Goal: Navigation & Orientation: Find specific page/section

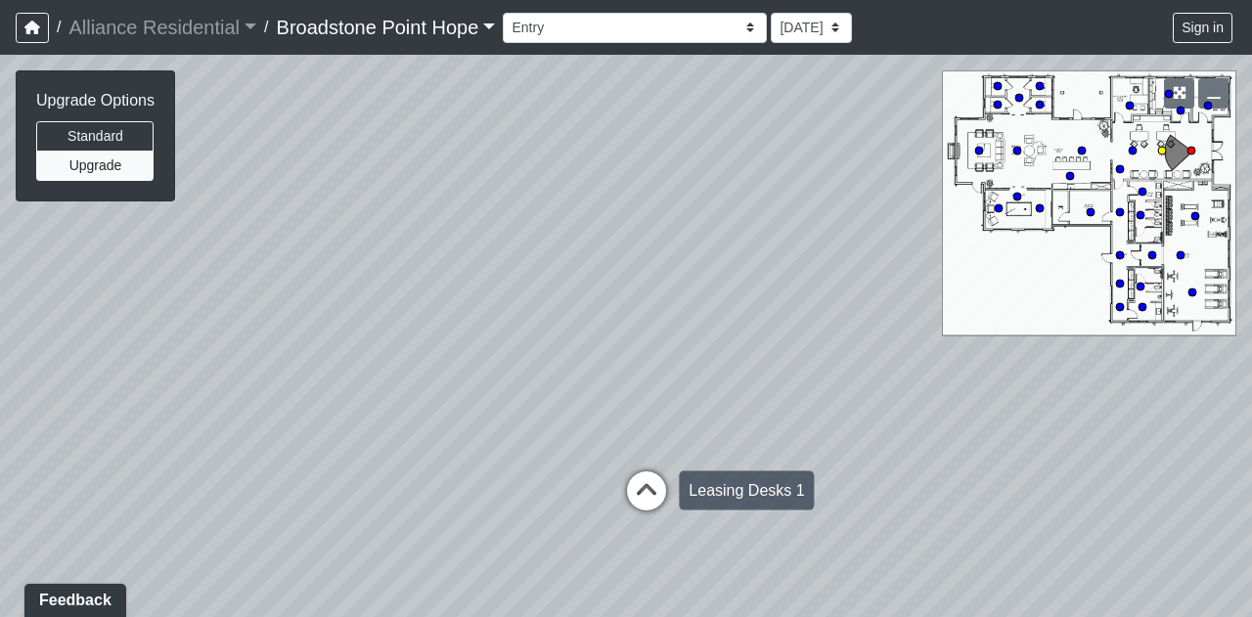
click at [662, 494] on icon at bounding box center [646, 500] width 59 height 59
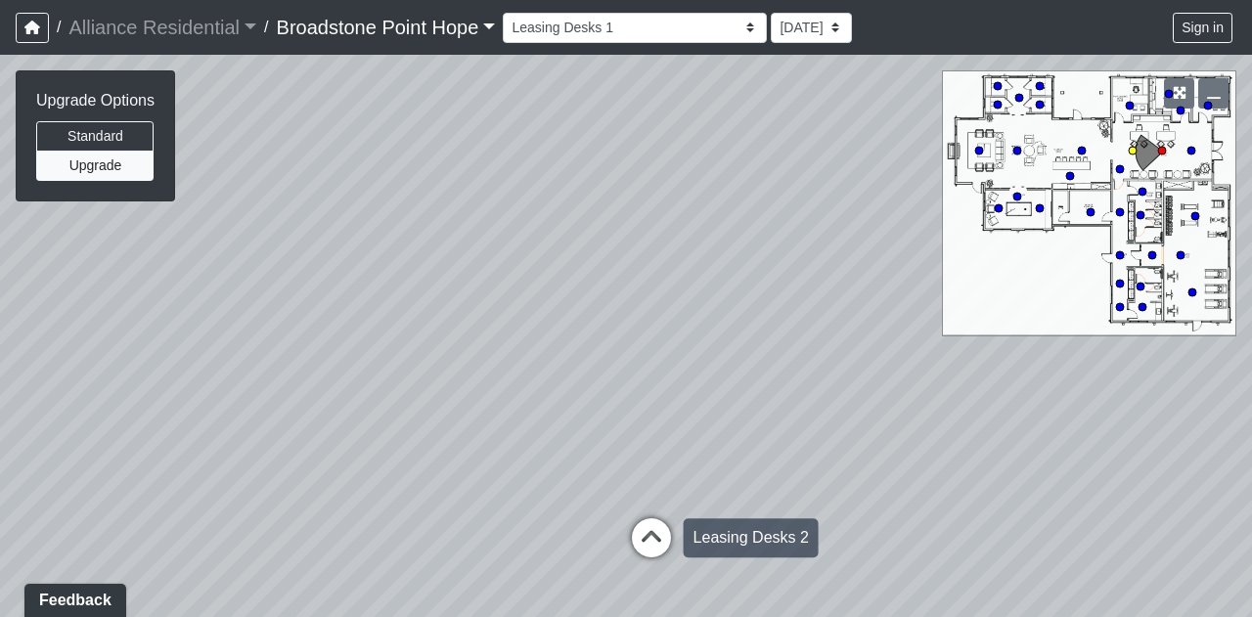
click at [657, 544] on icon at bounding box center [651, 547] width 59 height 59
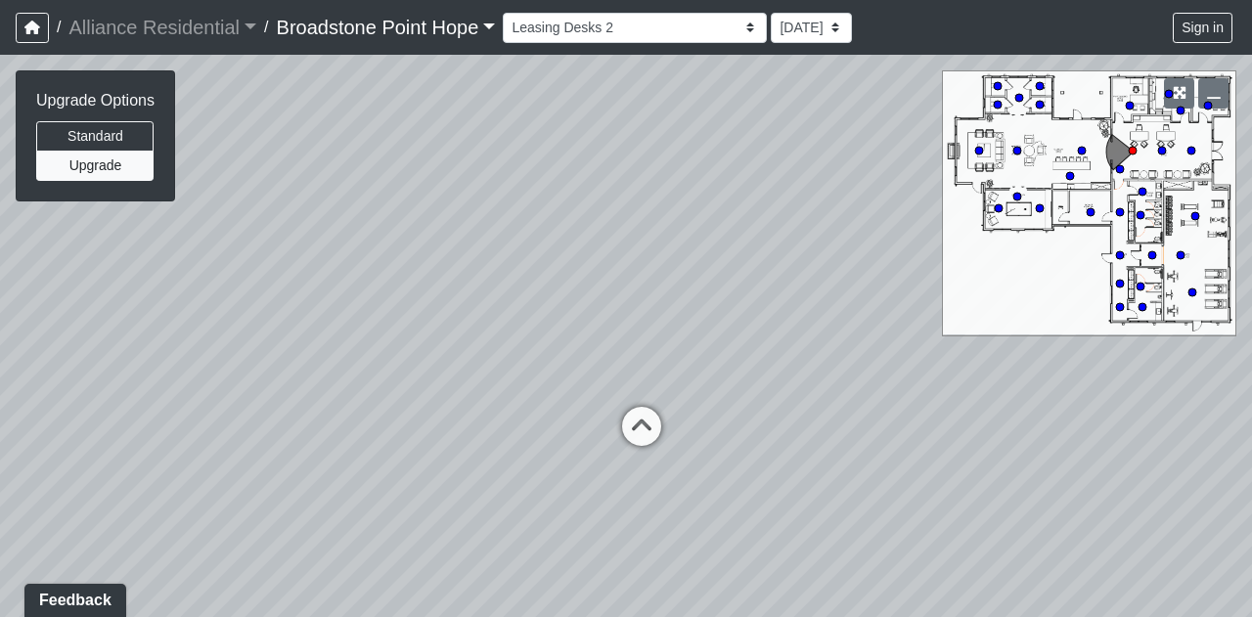
drag, startPoint x: 841, startPoint y: 408, endPoint x: 764, endPoint y: 334, distance: 107.2
click at [764, 334] on div "Loading... Leasing Desks 1 Loading... Breakroom 1 Loading... Leasing Office 1 L…" at bounding box center [626, 336] width 1252 height 562
drag, startPoint x: 693, startPoint y: 341, endPoint x: 425, endPoint y: 474, distance: 299.2
click at [425, 474] on div "Loading... Leasing Desks 1 Loading... Breakroom 1 Loading... Leasing Office 1 L…" at bounding box center [626, 336] width 1252 height 562
drag, startPoint x: 874, startPoint y: 476, endPoint x: 419, endPoint y: 527, distance: 458.7
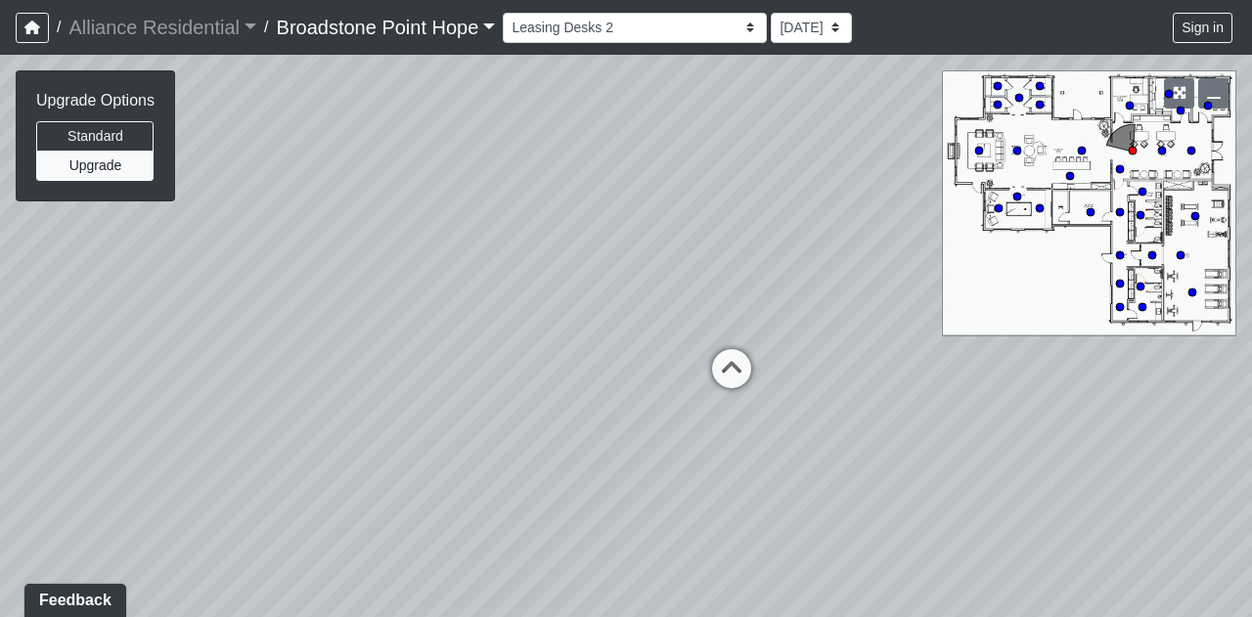
click at [419, 527] on div "Loading... Leasing Desks 1 Loading... Breakroom 1 Loading... Leasing Office 1 L…" at bounding box center [626, 336] width 1252 height 562
drag, startPoint x: 714, startPoint y: 501, endPoint x: 243, endPoint y: 586, distance: 479.1
click at [243, 586] on div "Loading... Leasing Desks 1 Loading... Breakroom 1 Loading... Leasing Office 1 L…" at bounding box center [626, 336] width 1252 height 562
drag, startPoint x: 874, startPoint y: 427, endPoint x: 452, endPoint y: 496, distance: 427.1
click at [452, 496] on div "Loading... Leasing Desks 1 Loading... Breakroom 1 Loading... Leasing Office 1 L…" at bounding box center [626, 336] width 1252 height 562
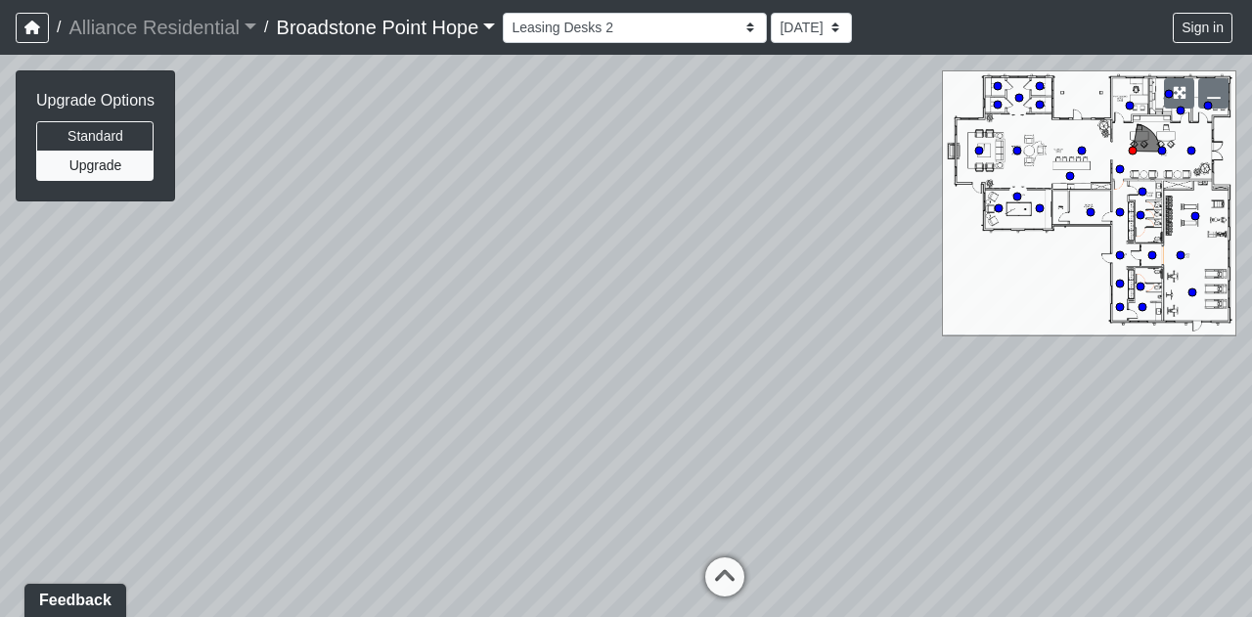
drag, startPoint x: 448, startPoint y: 512, endPoint x: 149, endPoint y: 527, distance: 299.7
click at [149, 527] on div "Loading... Leasing Desks 1 Loading... Breakroom 1 Loading... Leasing Office 1 L…" at bounding box center [626, 336] width 1252 height 562
drag, startPoint x: 726, startPoint y: 485, endPoint x: 290, endPoint y: 447, distance: 437.9
click at [290, 447] on div "Loading... Leasing Desks 1 Loading... Breakroom 1 Loading... Leasing Office 1 L…" at bounding box center [626, 336] width 1252 height 562
drag, startPoint x: 849, startPoint y: 528, endPoint x: 260, endPoint y: 564, distance: 590.0
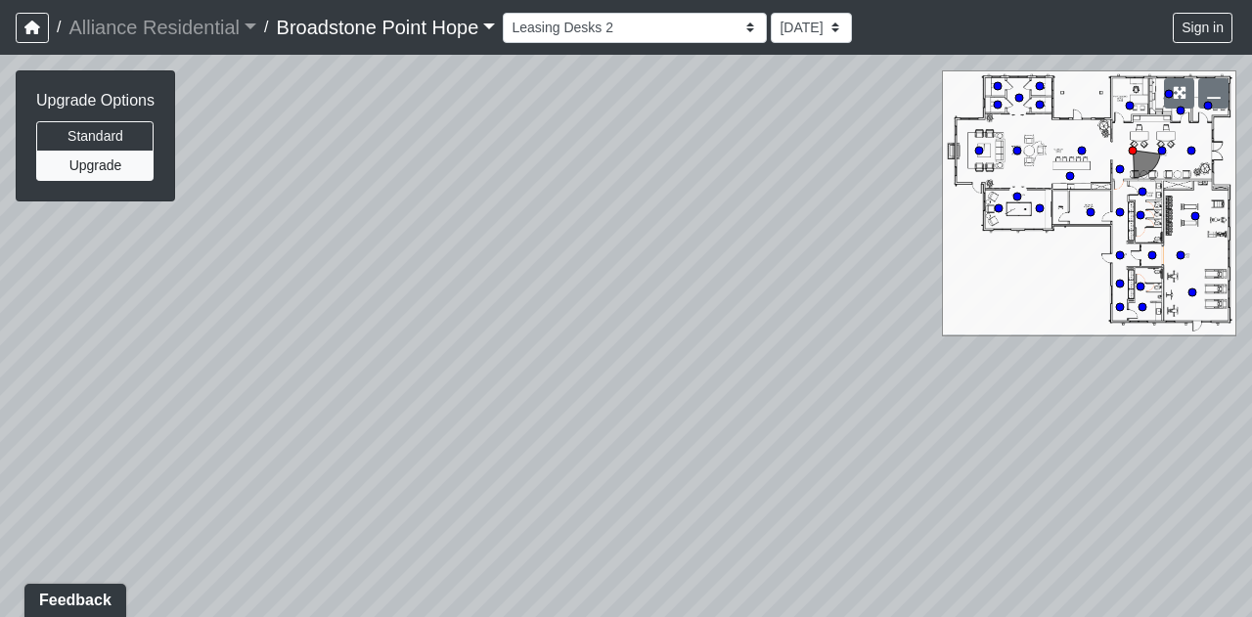
click at [260, 564] on div "Loading... Leasing Desks 1 Loading... Breakroom 1 Loading... Leasing Office 1 L…" at bounding box center [626, 336] width 1252 height 562
drag, startPoint x: 486, startPoint y: 566, endPoint x: 209, endPoint y: 516, distance: 281.3
click at [209, 516] on div "Loading... Leasing Desks 1 Loading... Breakroom 1 Loading... Leasing Office 1 L…" at bounding box center [626, 336] width 1252 height 562
click at [272, 514] on div "Loading... Leasing Desks 1 Loading... Breakroom 1 Loading... Leasing Office 1 L…" at bounding box center [626, 336] width 1252 height 562
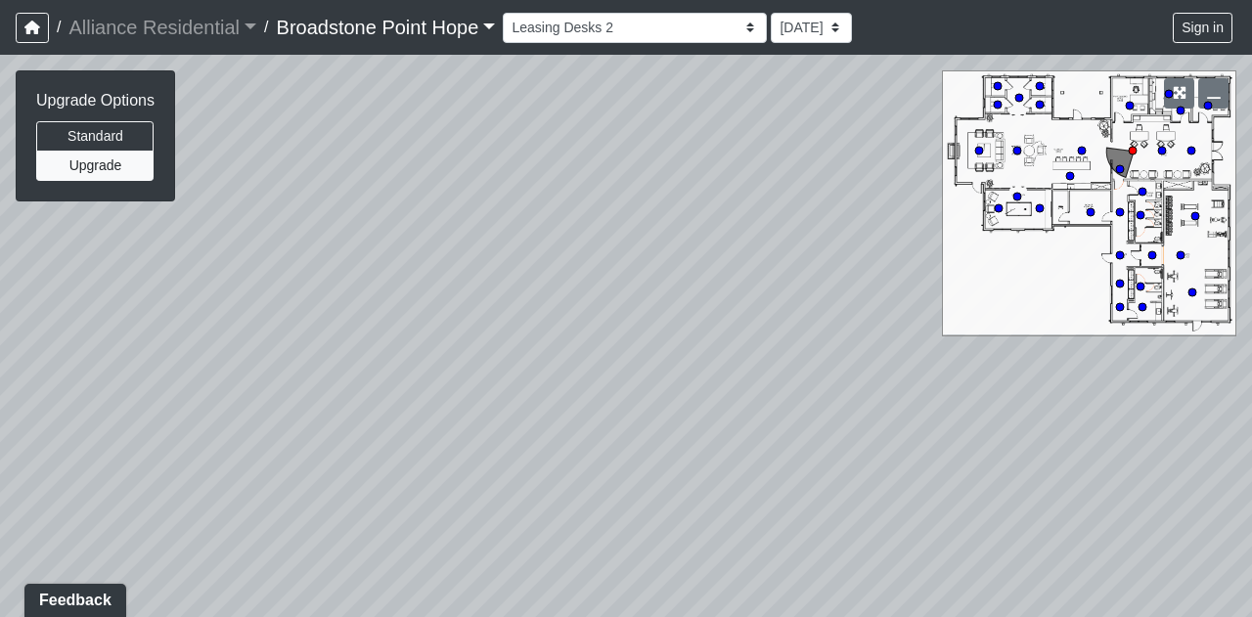
click at [272, 514] on div "Loading... Leasing Desks 1 Loading... Breakroom 1 Loading... Leasing Office 1 L…" at bounding box center [626, 336] width 1252 height 562
drag, startPoint x: 867, startPoint y: 447, endPoint x: 790, endPoint y: 203, distance: 255.2
click at [790, 203] on div "Loading... Leasing Desks 1 Loading... Breakroom 1 Loading... Leasing Office 1 L…" at bounding box center [626, 336] width 1252 height 562
click at [872, 442] on icon at bounding box center [862, 454] width 59 height 59
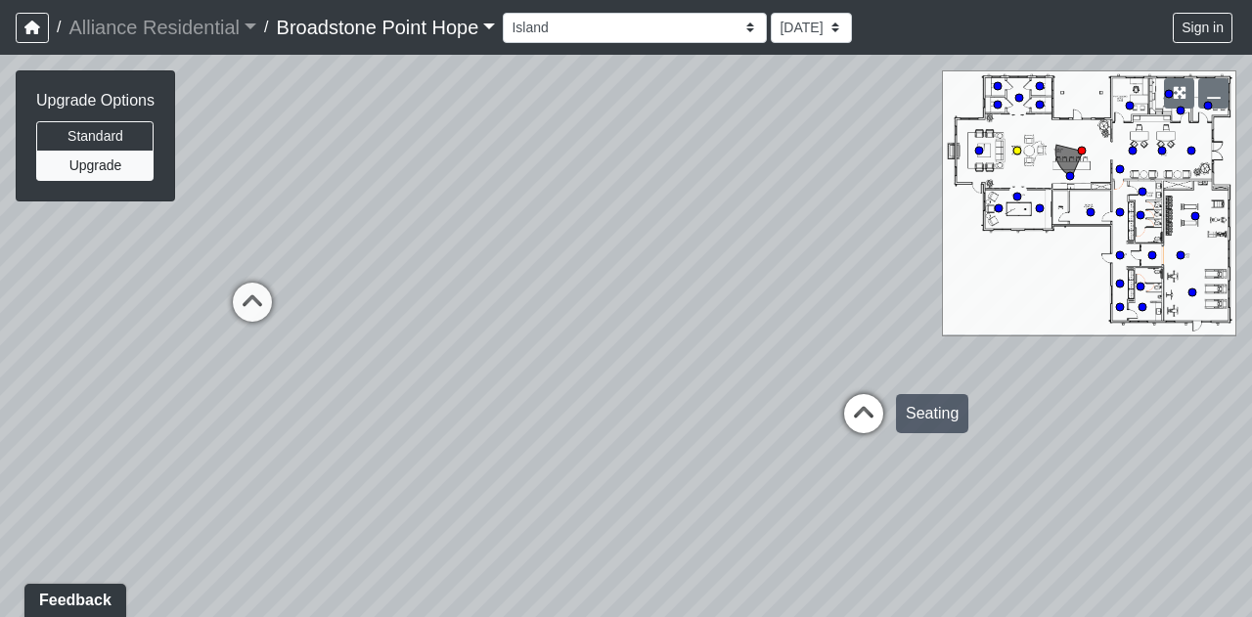
click at [859, 414] on icon at bounding box center [863, 423] width 59 height 59
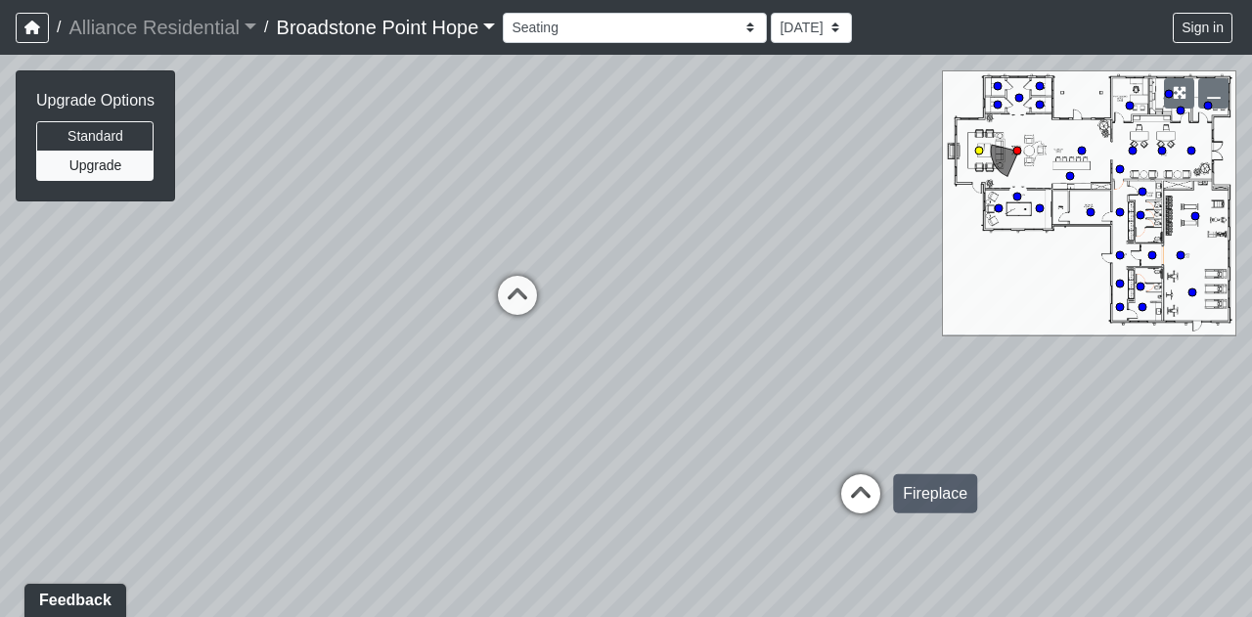
click at [873, 510] on icon at bounding box center [860, 503] width 59 height 59
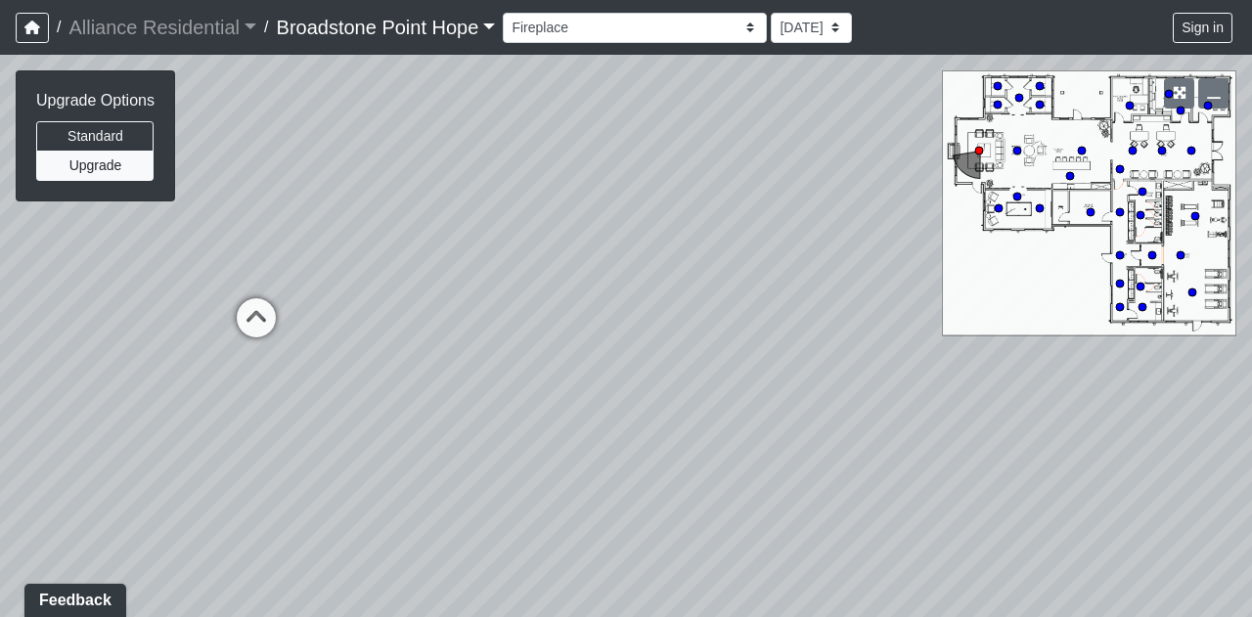
drag, startPoint x: 536, startPoint y: 519, endPoint x: 945, endPoint y: 619, distance: 420.9
click at [945, 616] on html "/ Alliance Residential Alliance Residential Loading... / [GEOGRAPHIC_DATA] Hope…" at bounding box center [626, 308] width 1252 height 617
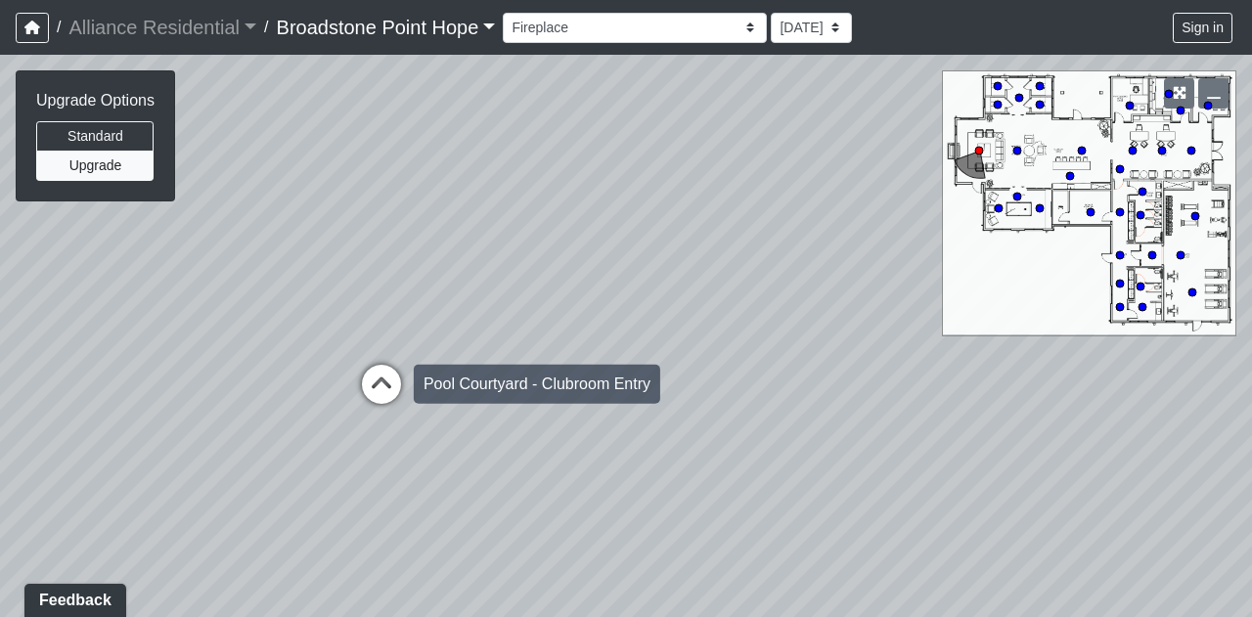
click at [379, 385] on icon at bounding box center [381, 394] width 59 height 59
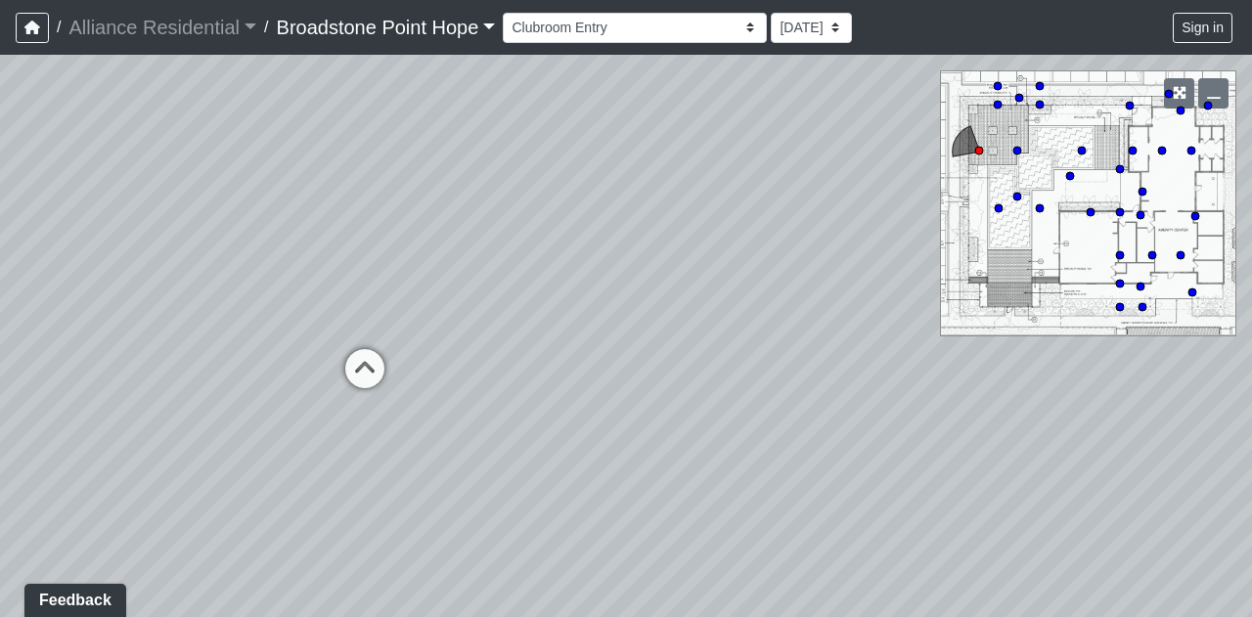
click at [379, 385] on icon at bounding box center [365, 378] width 59 height 59
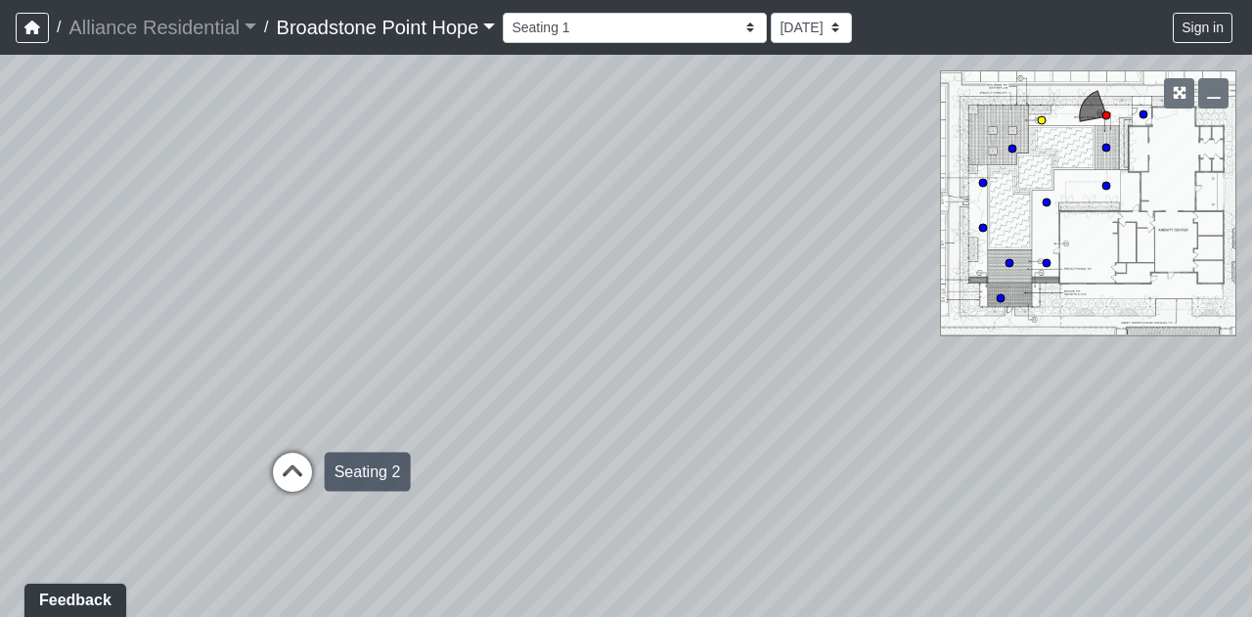
click at [295, 461] on icon at bounding box center [292, 482] width 59 height 59
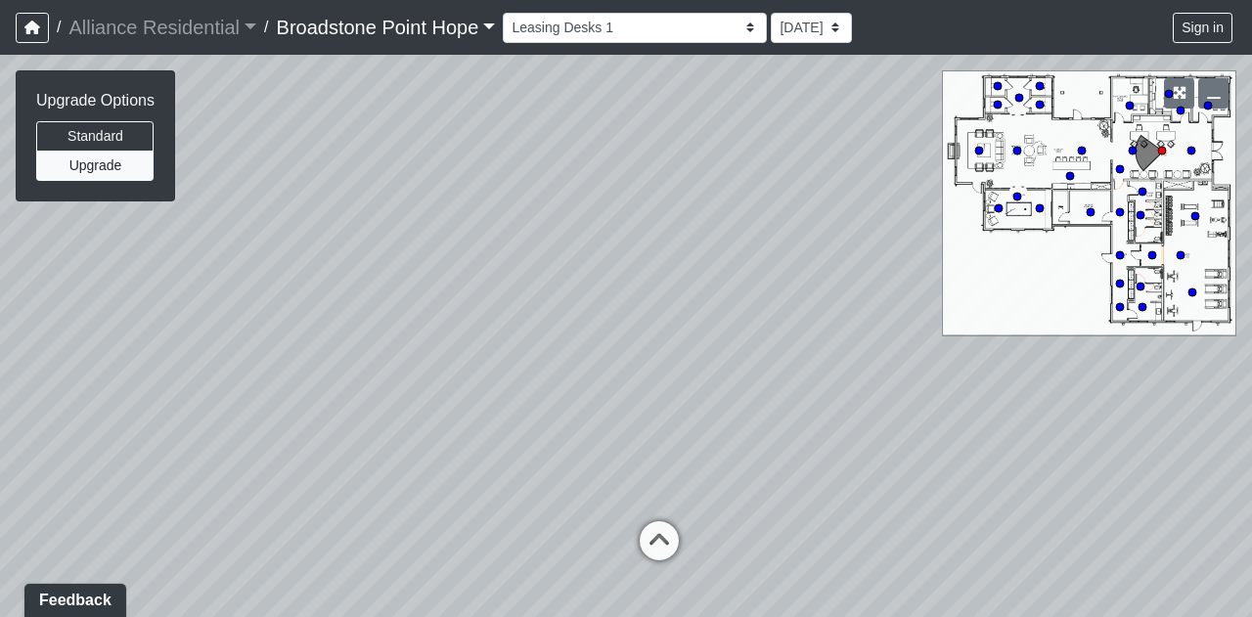
drag, startPoint x: 321, startPoint y: 185, endPoint x: 942, endPoint y: 437, distance: 670.5
click at [942, 437] on div "Loading... Leasing Desks 1 Loading... Breakroom 1 Loading... Leasing Office 1 L…" at bounding box center [626, 336] width 1252 height 562
drag, startPoint x: 932, startPoint y: 457, endPoint x: 775, endPoint y: 408, distance: 164.9
click at [775, 408] on div "Loading... Leasing Desks 1 Loading... Breakroom 1 Loading... Leasing Office 1 L…" at bounding box center [626, 336] width 1252 height 562
drag, startPoint x: 1051, startPoint y: 521, endPoint x: 912, endPoint y: 449, distance: 156.6
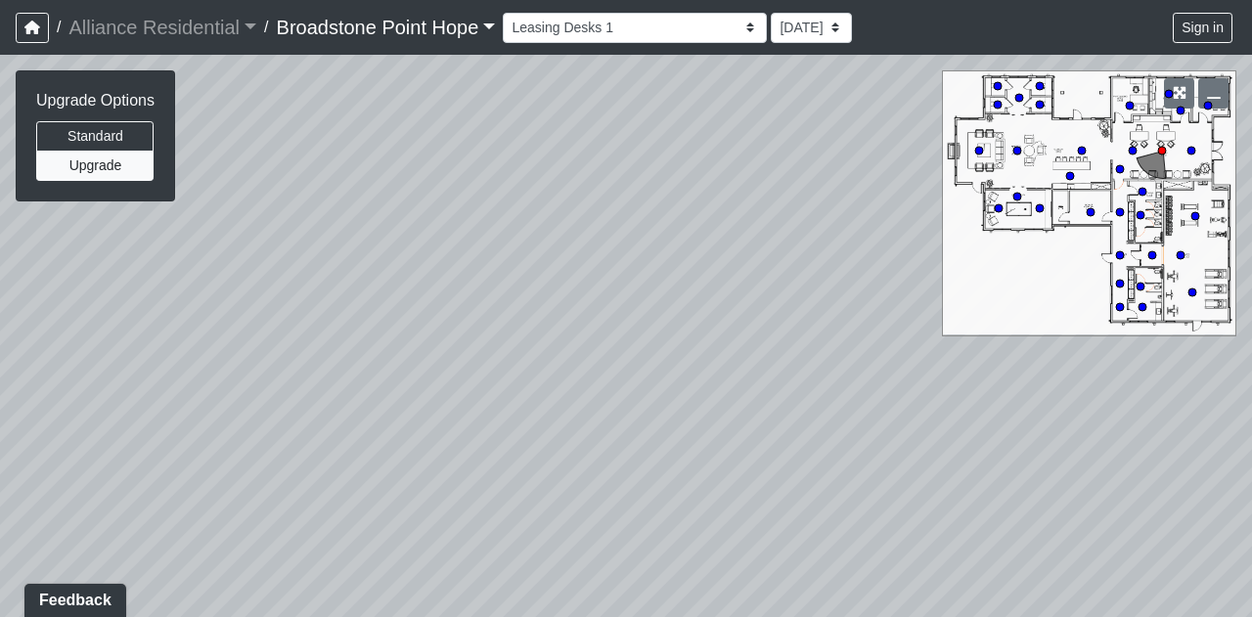
click at [912, 449] on div "Loading... Leasing Desks 1 Loading... Breakroom 1 Loading... Leasing Office 1 L…" at bounding box center [626, 336] width 1252 height 562
click at [693, 32] on select "Billiards Counter Billiards Room 1 Billiards Room 2 Counter Coworking Pod 1 Cow…" at bounding box center [635, 28] width 264 height 30
click at [511, 13] on select "Billiards Counter Billiards Room 1 Billiards Room 2 Counter Coworking Pod 1 Cow…" at bounding box center [635, 28] width 264 height 30
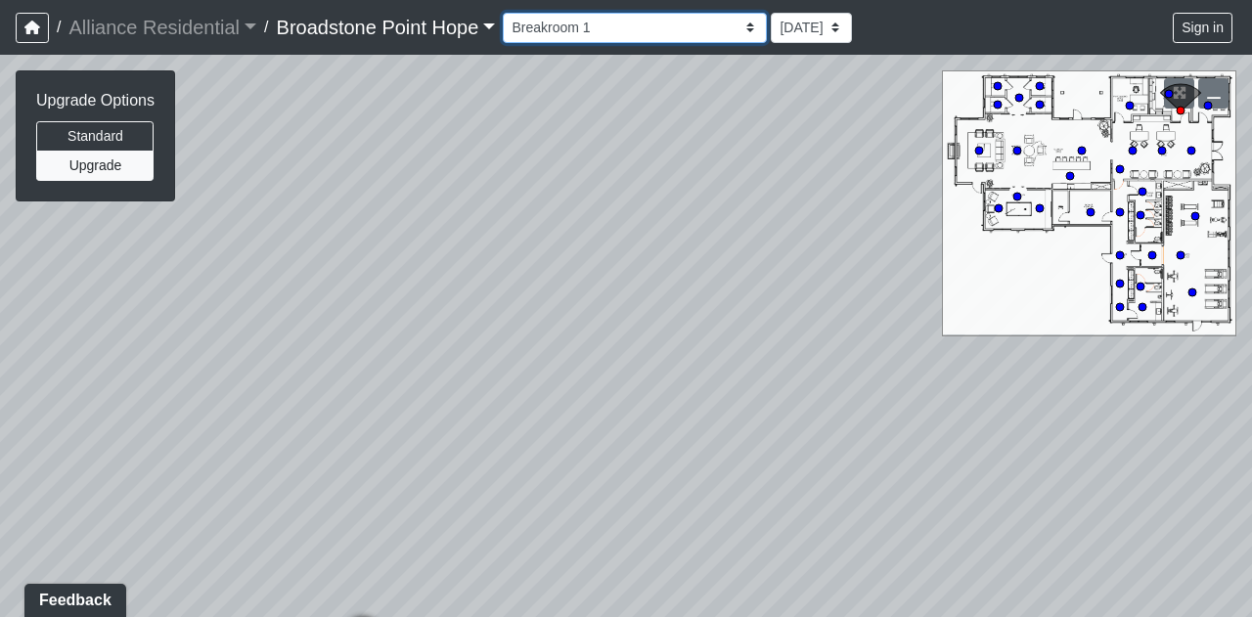
click at [691, 28] on select "Billiards Counter Billiards Room 1 Billiards Room 2 Counter Coworking Pod 1 Cow…" at bounding box center [635, 28] width 264 height 30
click at [511, 13] on select "Billiards Counter Billiards Room 1 Billiards Room 2 Counter Coworking Pod 1 Cow…" at bounding box center [635, 28] width 264 height 30
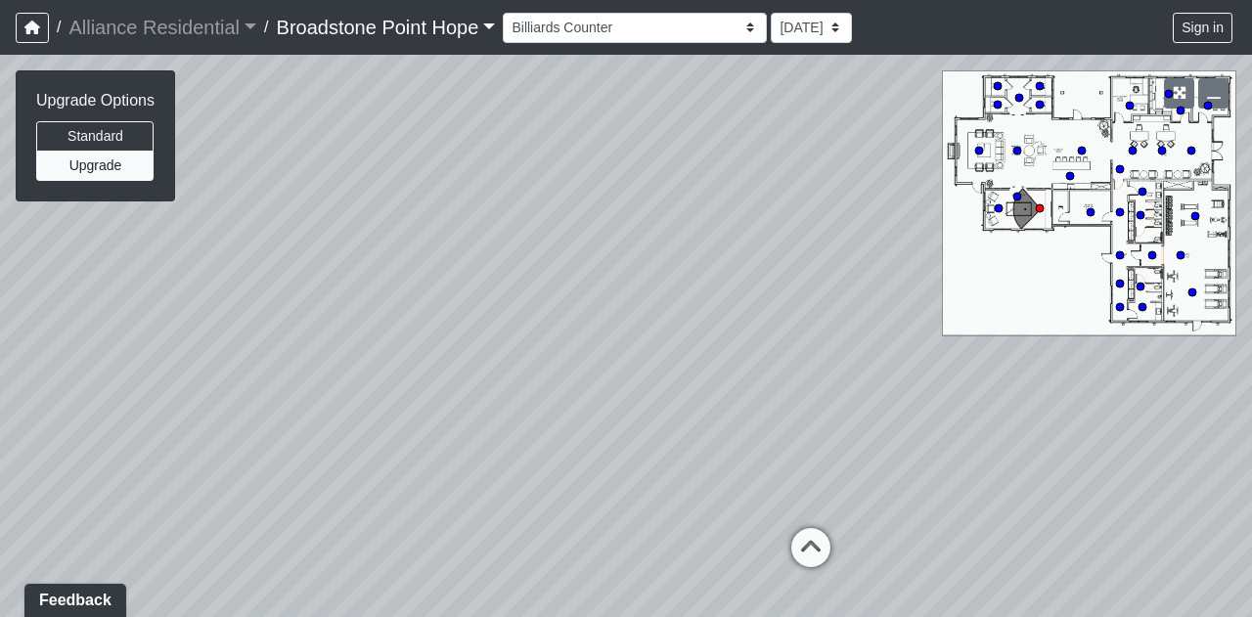
click at [648, 76] on div "Loading... Leasing Desks 1 Loading... Breakroom 1 Loading... Leasing Office 1 L…" at bounding box center [626, 336] width 1252 height 562
click at [695, 31] on select "Billiards Counter Billiards Room 1 Billiards Room 2 Counter Coworking Pod 1 Cow…" at bounding box center [635, 28] width 264 height 30
click at [511, 13] on select "Billiards Counter Billiards Room 1 Billiards Room 2 Counter Coworking Pod 1 Cow…" at bounding box center [635, 28] width 264 height 30
click at [689, 32] on select "Billiards Counter Billiards Room 1 Billiards Room 2 Counter Coworking Pod 1 Cow…" at bounding box center [635, 28] width 264 height 30
click at [511, 13] on select "Billiards Counter Billiards Room 1 Billiards Room 2 Counter Coworking Pod 1 Cow…" at bounding box center [635, 28] width 264 height 30
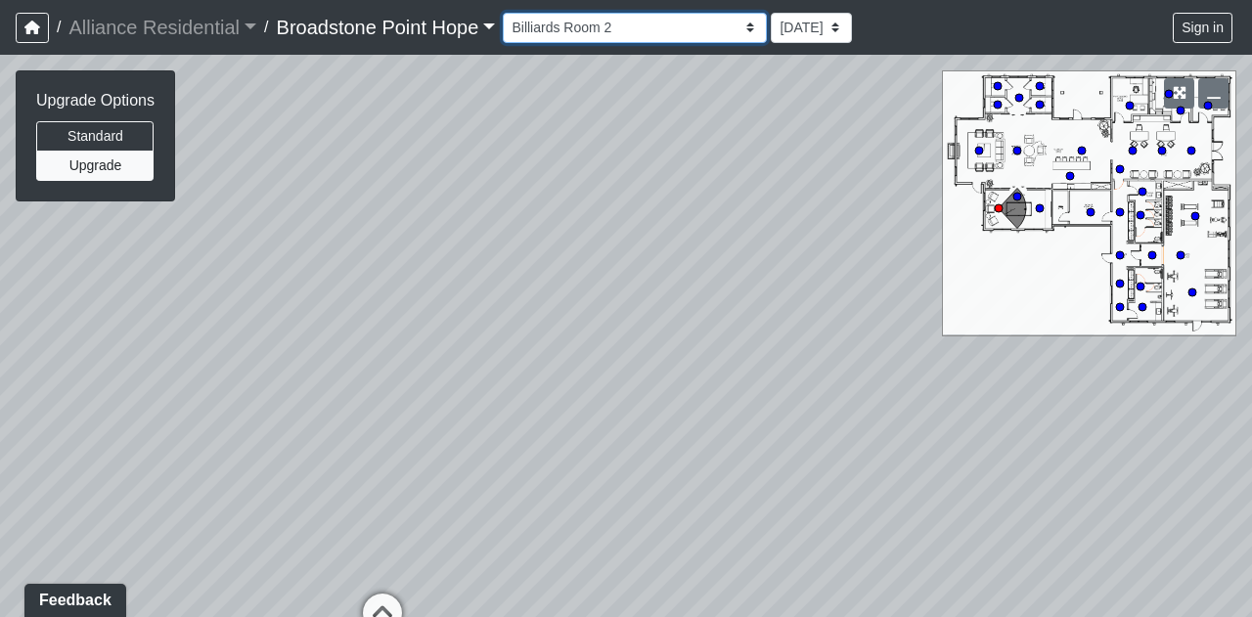
click at [693, 37] on select "Billiards Counter Billiards Room 1 Billiards Room 2 Counter Coworking Pod 1 Cow…" at bounding box center [635, 28] width 264 height 30
click at [511, 13] on select "Billiards Counter Billiards Room 1 Billiards Room 2 Counter Coworking Pod 1 Cow…" at bounding box center [635, 28] width 264 height 30
click at [692, 37] on select "Billiards Counter Billiards Room 1 Billiards Room 2 Counter Coworking Pod 1 Cow…" at bounding box center [635, 28] width 264 height 30
click at [511, 13] on select "Billiards Counter Billiards Room 1 Billiards Room 2 Counter Coworking Pod 1 Cow…" at bounding box center [635, 28] width 264 height 30
click at [693, 34] on select "Billiards Counter Billiards Room 1 Billiards Room 2 Counter Coworking Pod 1 Cow…" at bounding box center [635, 28] width 264 height 30
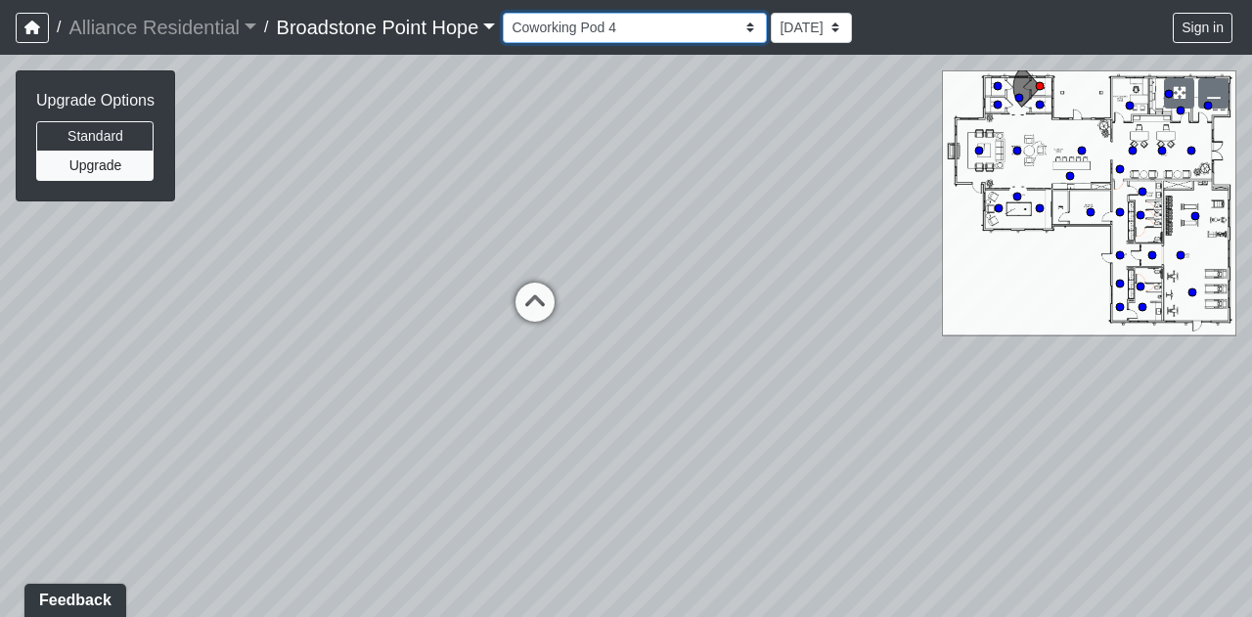
click at [511, 13] on select "Billiards Counter Billiards Room 1 Billiards Room 2 Counter Coworking Pod 1 Cow…" at bounding box center [635, 28] width 264 height 30
click at [693, 26] on select "Billiards Counter Billiards Room 1 Billiards Room 2 Counter Coworking Pod 1 Cow…" at bounding box center [635, 28] width 264 height 30
click at [511, 13] on select "Billiards Counter Billiards Room 1 Billiards Room 2 Counter Coworking Pod 1 Cow…" at bounding box center [635, 28] width 264 height 30
click at [690, 36] on select "Billiards Counter Billiards Room 1 Billiards Room 2 Counter Coworking Pod 1 Cow…" at bounding box center [635, 28] width 264 height 30
click at [511, 13] on select "Billiards Counter Billiards Room 1 Billiards Room 2 Counter Coworking Pod 1 Cow…" at bounding box center [635, 28] width 264 height 30
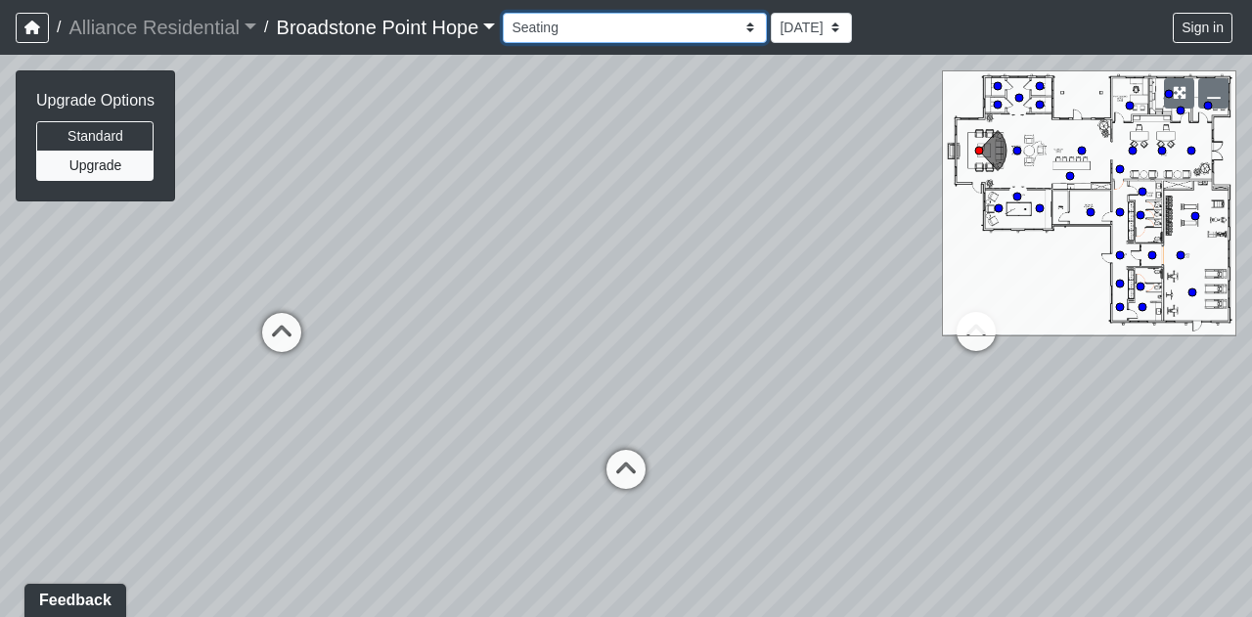
select select "2VLwSfvpCUU1e7sriJ8eAr"
